Goal: Transaction & Acquisition: Purchase product/service

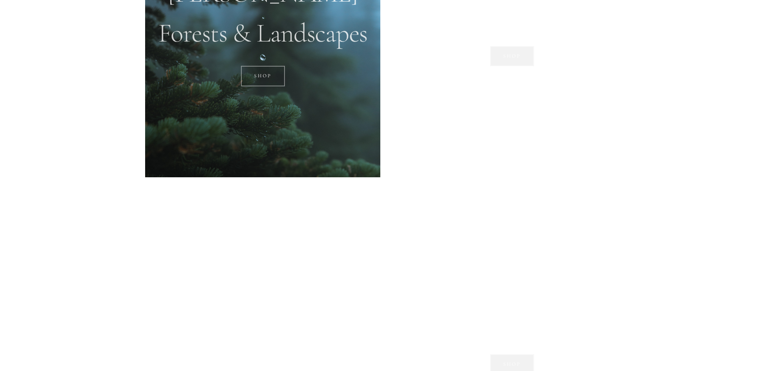
scroll to position [860, 0]
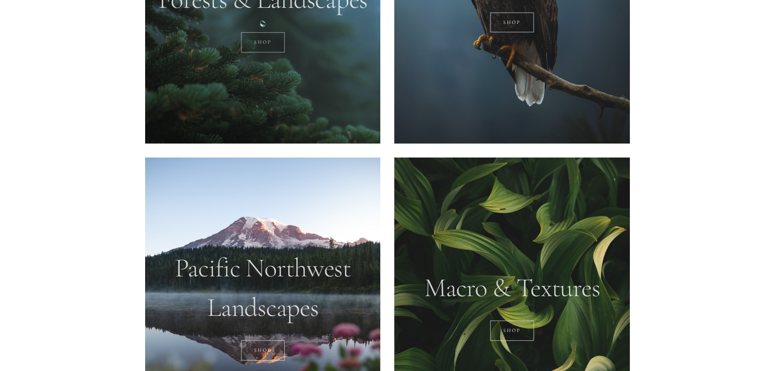
click at [262, 44] on link "SHOP" at bounding box center [263, 42] width 44 height 21
click at [266, 353] on link "SHOP" at bounding box center [263, 350] width 44 height 21
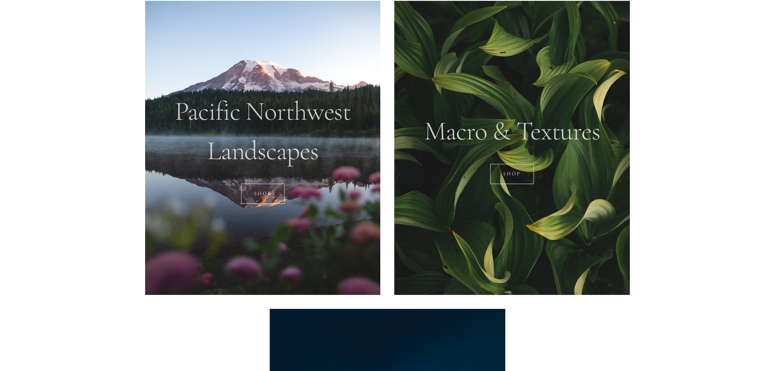
scroll to position [1070, 0]
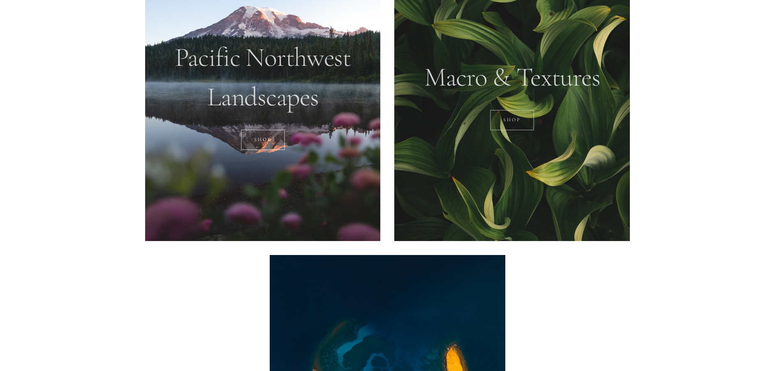
click at [515, 120] on link "Shop" at bounding box center [512, 120] width 44 height 21
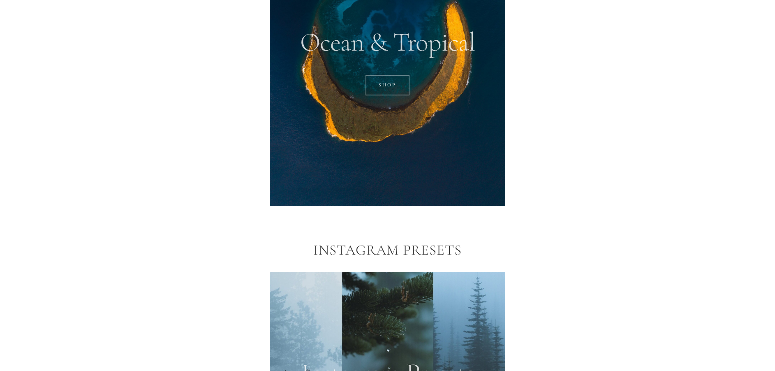
scroll to position [1395, 0]
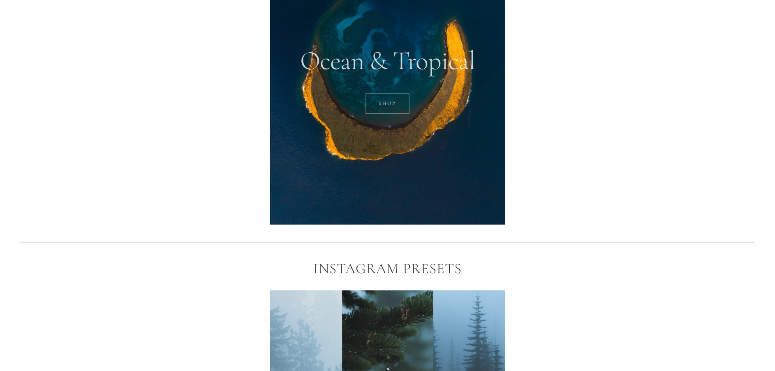
click at [391, 100] on link "SHOP" at bounding box center [388, 103] width 44 height 21
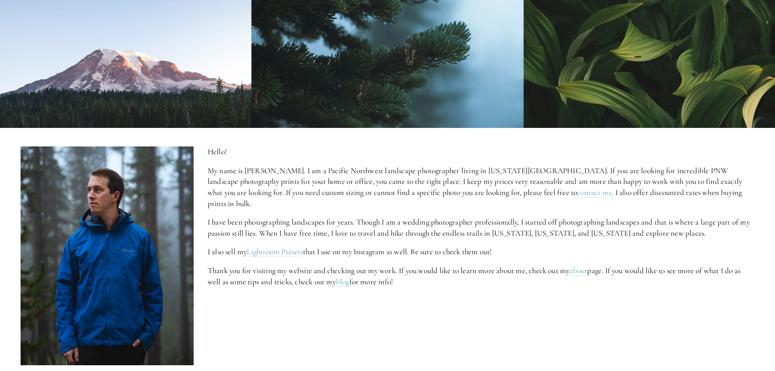
scroll to position [0, 0]
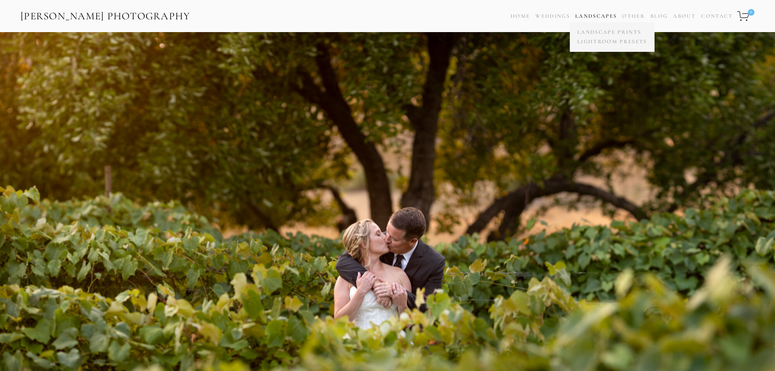
click at [584, 15] on link "Landscapes" at bounding box center [596, 16] width 42 height 7
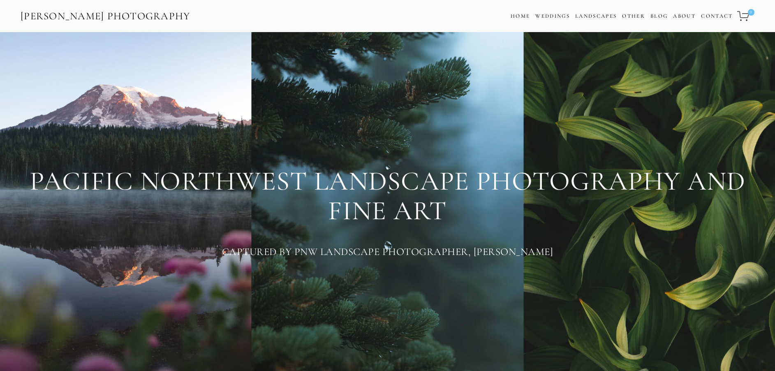
click at [124, 194] on h1 "PACIFIC NORTHWEST LANDSCAPE PHOTOGRAPHY AND FINE ART" at bounding box center [388, 196] width 734 height 59
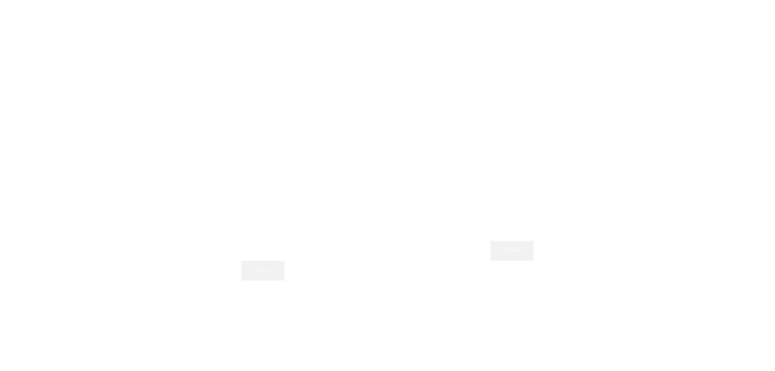
scroll to position [991, 0]
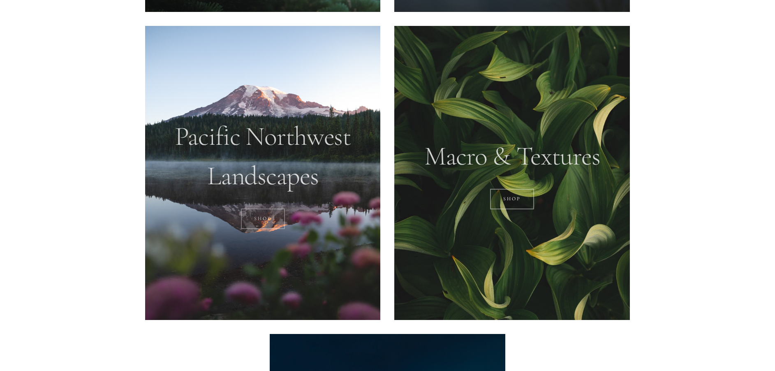
click at [265, 210] on link "SHOP" at bounding box center [263, 219] width 44 height 21
